Goal: Task Accomplishment & Management: Manage account settings

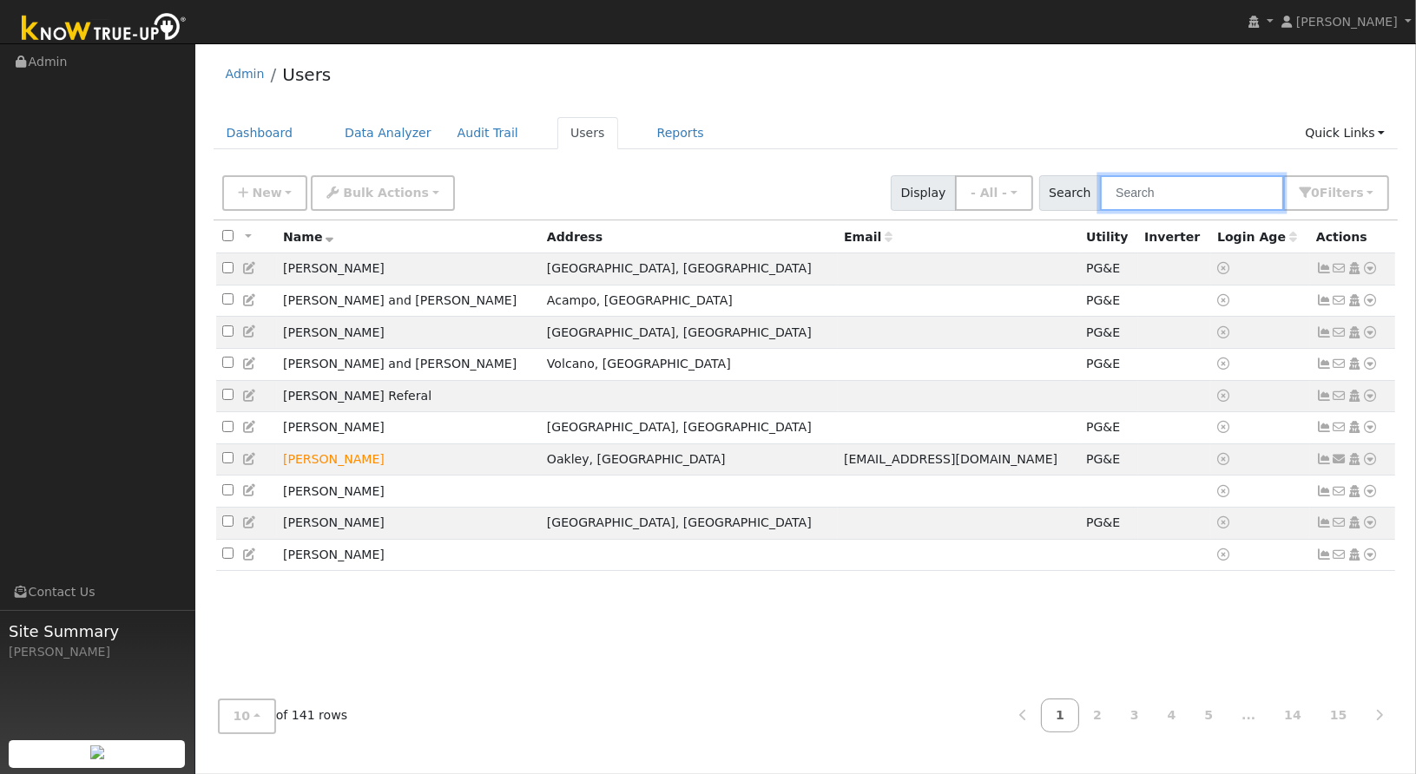
click at [1171, 195] on input "text" at bounding box center [1192, 193] width 184 height 36
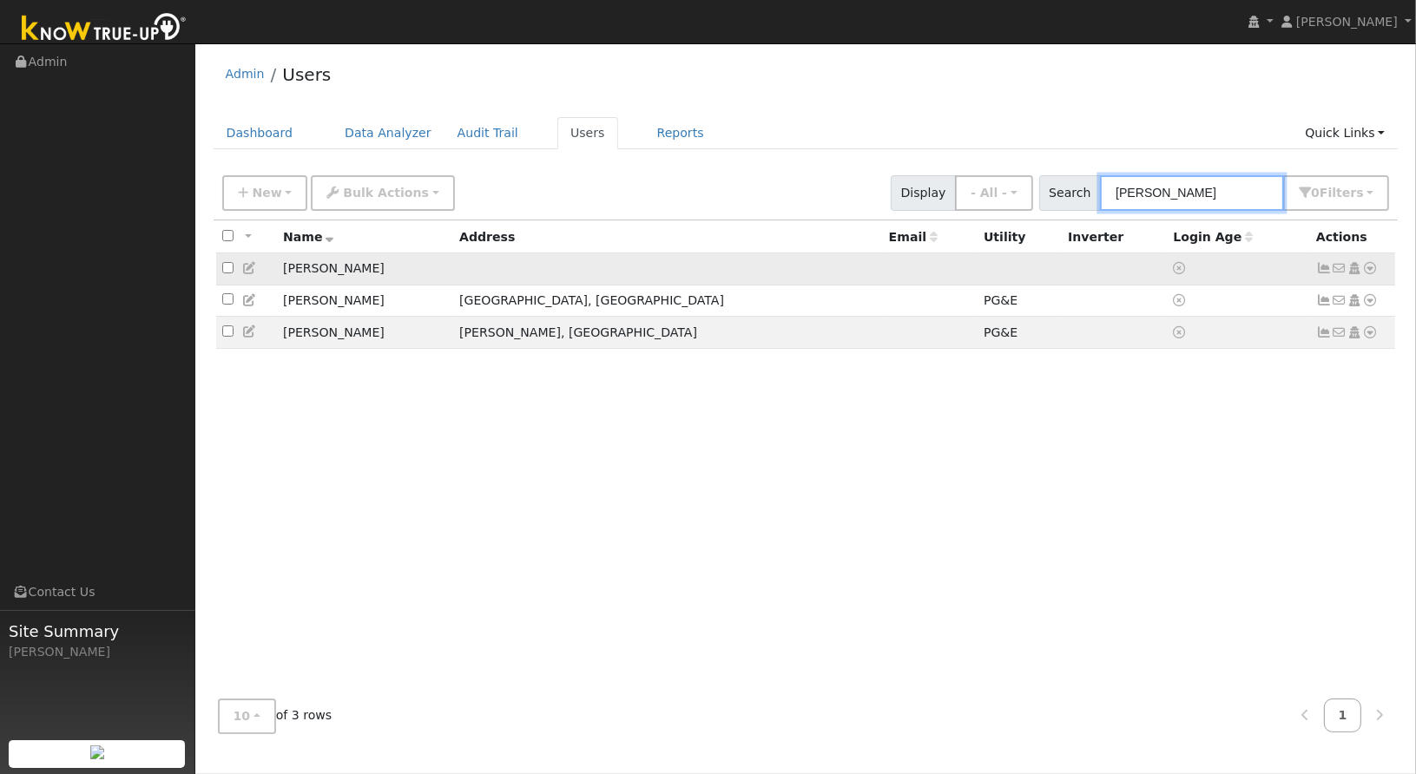
type input "[PERSON_NAME]"
click at [1369, 273] on icon at bounding box center [1371, 268] width 16 height 12
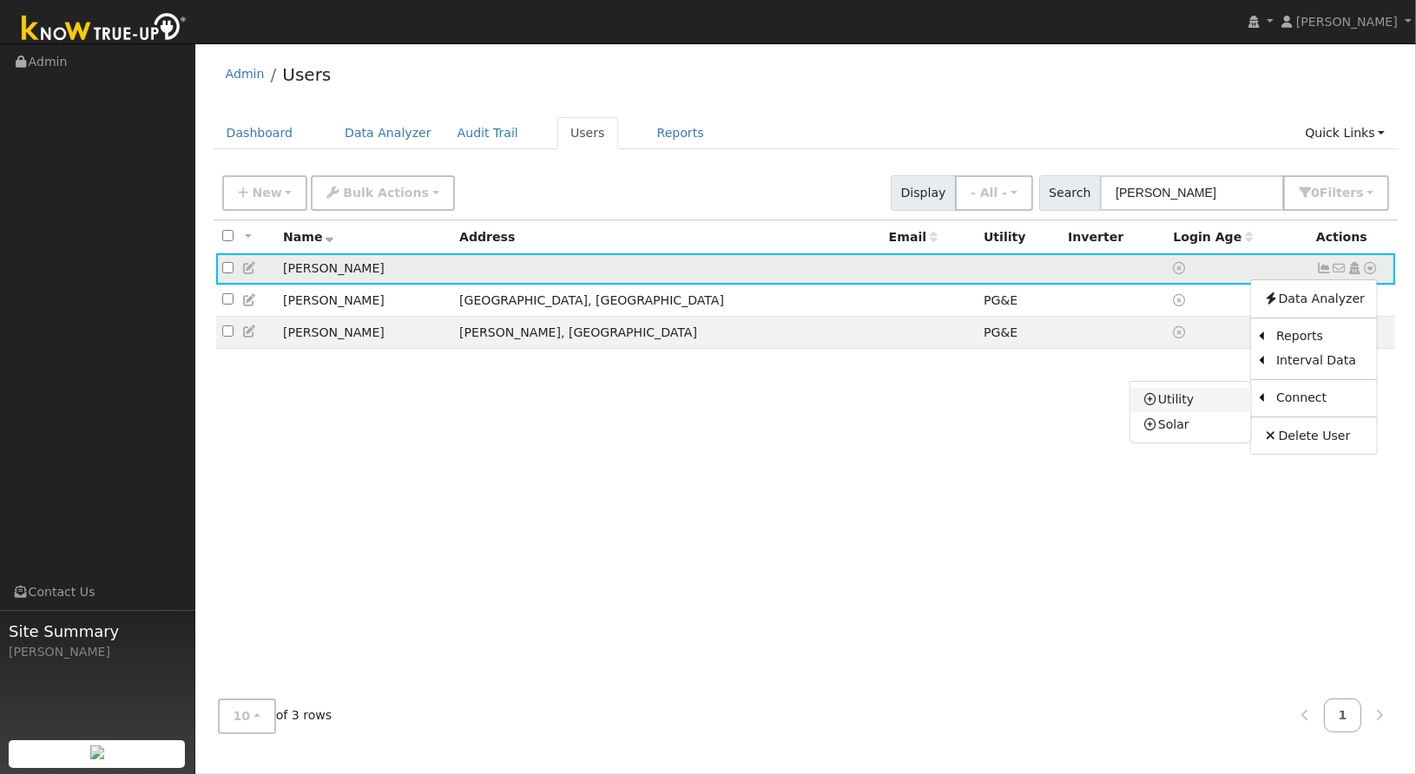
click at [1221, 403] on link "Utility" at bounding box center [1190, 400] width 121 height 24
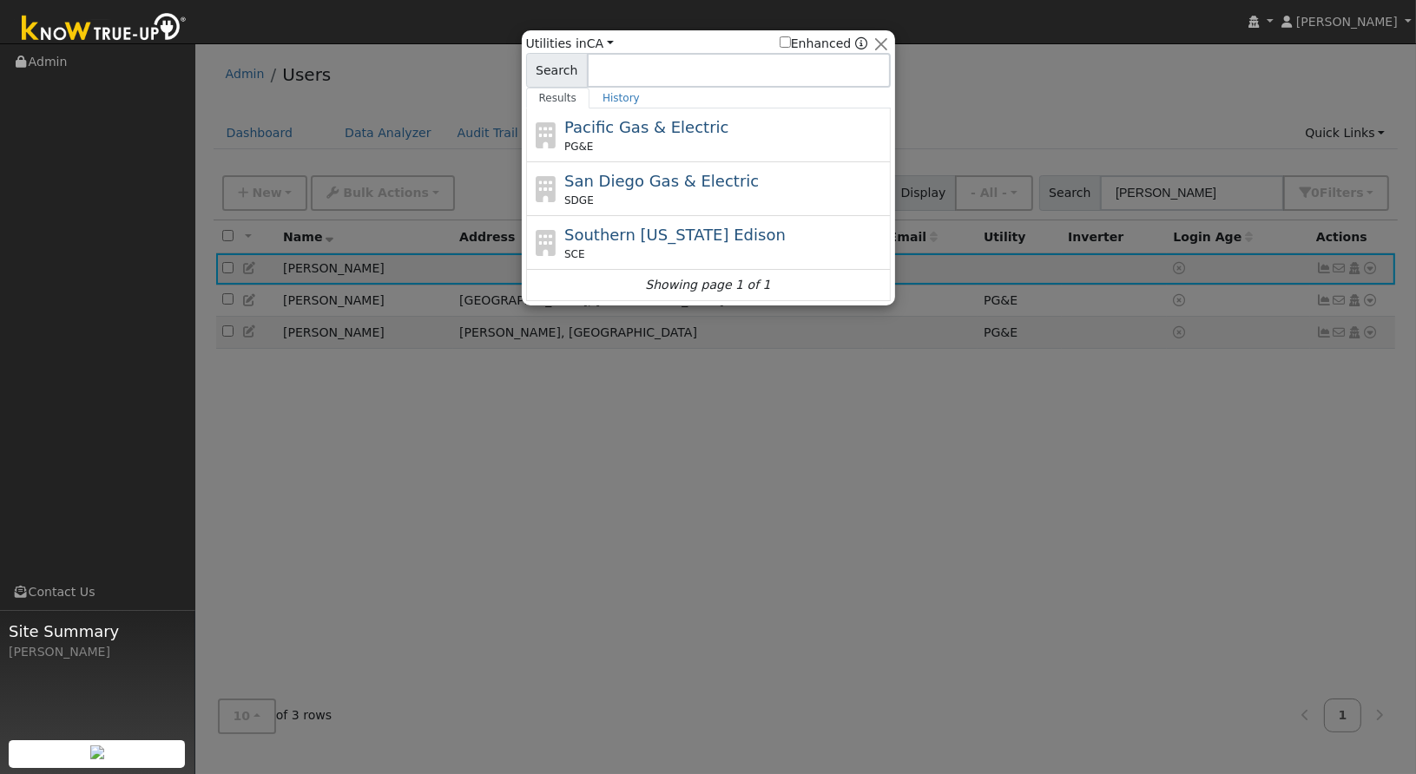
click at [688, 146] on div "PG&E" at bounding box center [725, 147] width 322 height 16
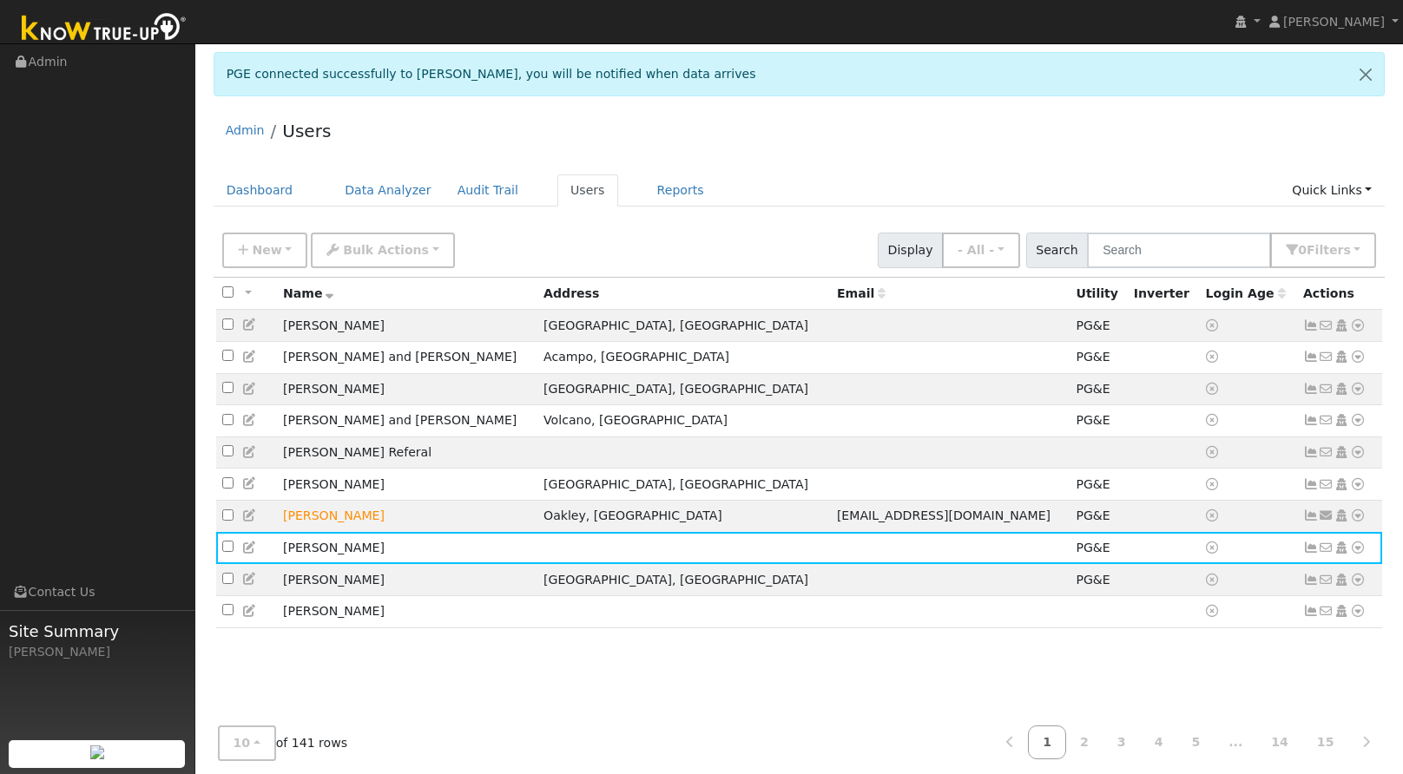
drag, startPoint x: 445, startPoint y: 798, endPoint x: 681, endPoint y: 194, distance: 647.7
click at [684, 194] on ul "Dashboard Data Analyzer Audit Trail Users Reports Quick Links Quick Add Quick C…" at bounding box center [800, 191] width 1172 height 32
